Goal: Ask a question

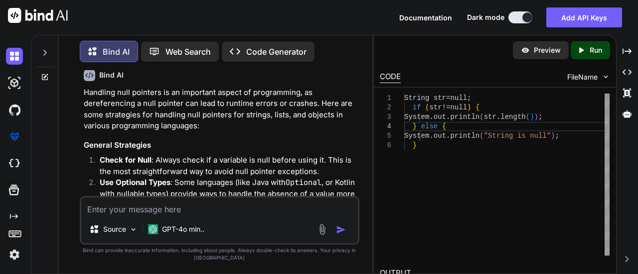
scroll to position [149, 0]
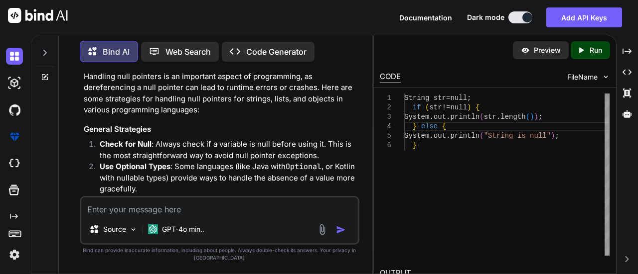
click at [173, 206] on textarea at bounding box center [219, 207] width 277 height 18
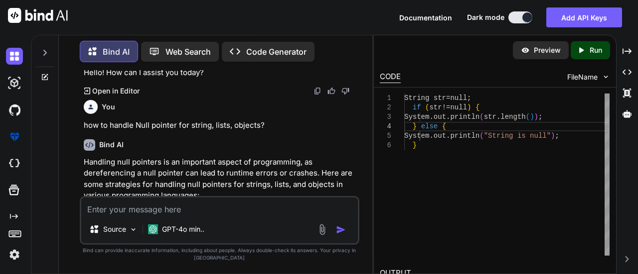
scroll to position [50, 0]
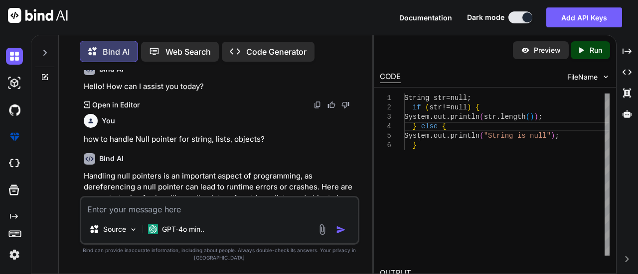
click at [547, 51] on p "Preview" at bounding box center [547, 50] width 27 height 10
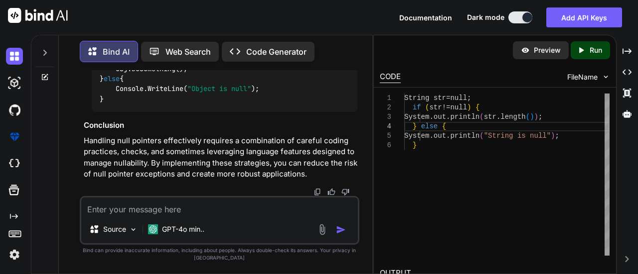
scroll to position [1303, 0]
click at [130, 203] on textarea at bounding box center [219, 207] width 277 height 18
type textarea "x"
type textarea "I"
type textarea "x"
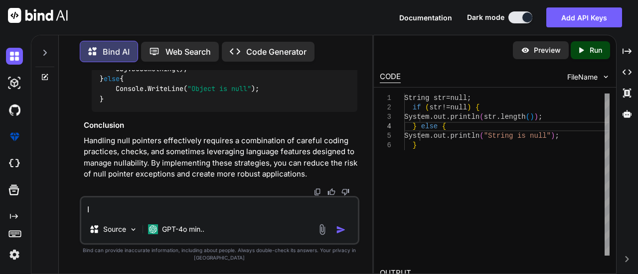
type textarea "Is"
type textarea "x"
type textarea "Is"
type textarea "x"
type textarea "Is n"
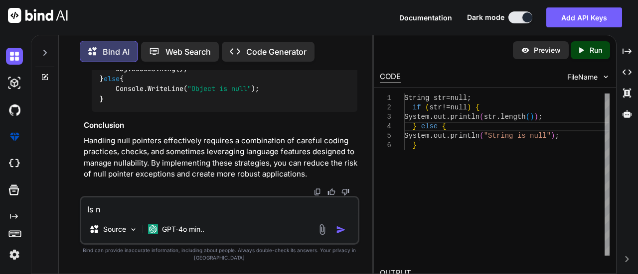
type textarea "x"
type textarea "Is nu"
type textarea "x"
type textarea "Is nul"
type textarea "x"
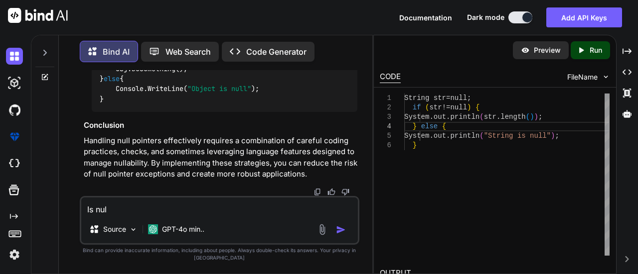
type textarea "Is null"
type textarea "x"
type textarea "Is nul"
type textarea "x"
type textarea "Is nu"
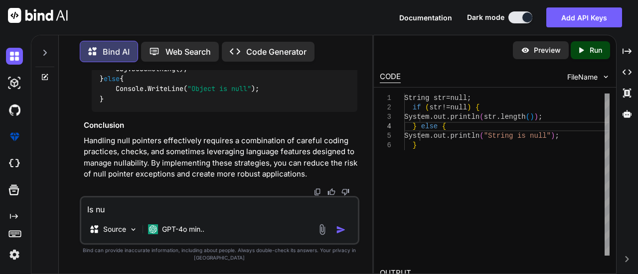
type textarea "x"
type textarea "Is n"
type textarea "x"
type textarea "Is"
type textarea "x"
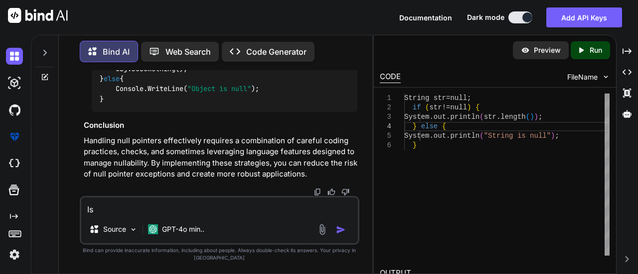
type textarea "Is e"
type textarea "x"
type textarea "Is em"
type textarea "x"
type textarea "Is emp"
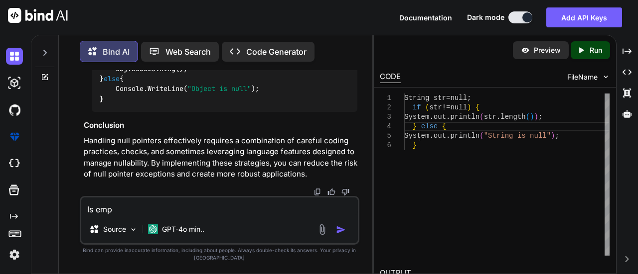
type textarea "x"
type textarea "Is empt"
type textarea "x"
type textarea "Is empty"
type textarea "x"
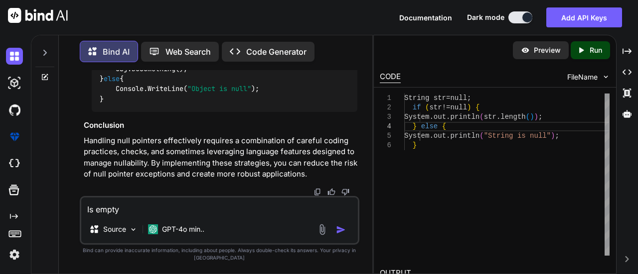
type textarea "Is empty"
type textarea "x"
type textarea "Is empty a"
type textarea "x"
type textarea "Is empty a="
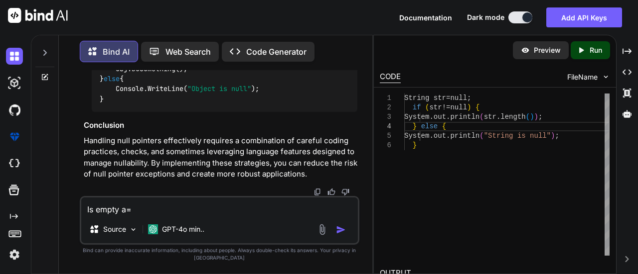
type textarea "x"
type textarea "Is empty a"
type textarea "x"
type textarea "Is empty"
type textarea "x"
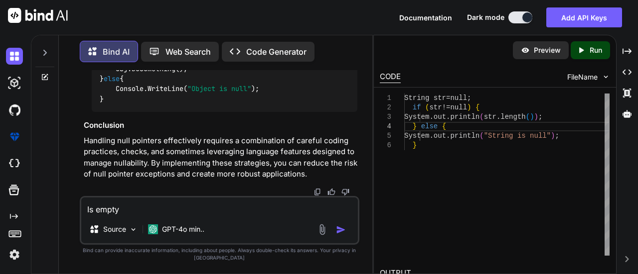
type textarea "Is empty i"
type textarea "x"
type textarea "Is empty is"
type textarea "x"
type textarea "Is empty is"
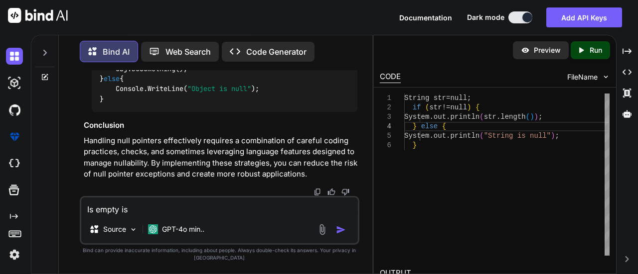
type textarea "x"
type textarea "Is empty is n"
type textarea "x"
type textarea "Is empty is nu"
type textarea "x"
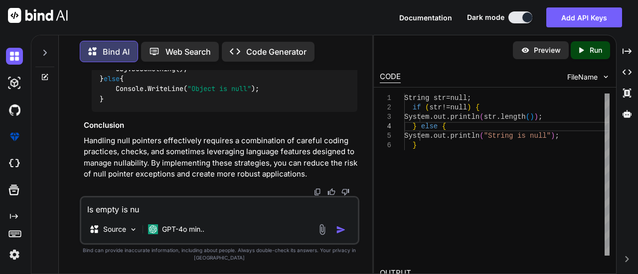
type textarea "Is empty is nul"
type textarea "x"
type textarea "Is empty is null"
type textarea "x"
type textarea "Is empty is null?"
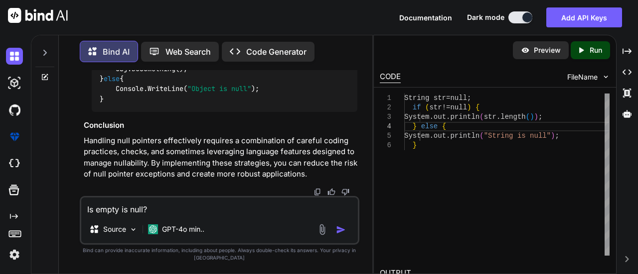
type textarea "x"
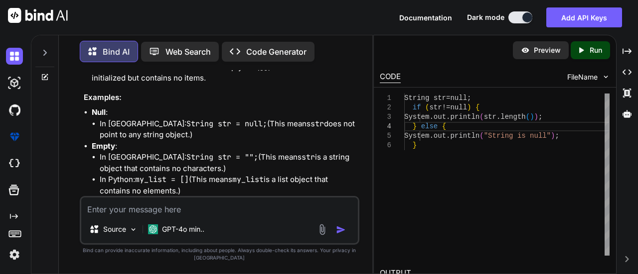
scroll to position [1438, 0]
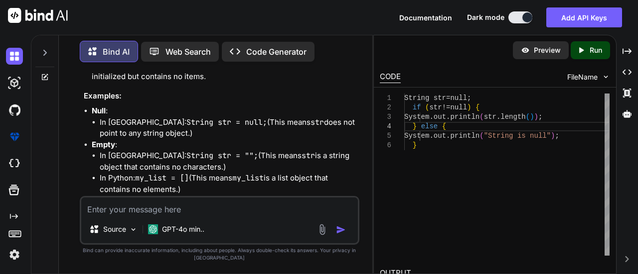
click at [239, 83] on p "Empty : This usually refers to a data structure that exists but contains no ele…" at bounding box center [225, 60] width 266 height 45
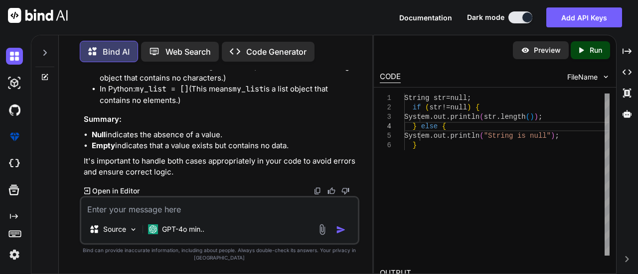
scroll to position [1671, 0]
click at [578, 42] on div "Created with Pixso. Run" at bounding box center [589, 50] width 39 height 18
type textarea "x"
